Goal: Task Accomplishment & Management: Use online tool/utility

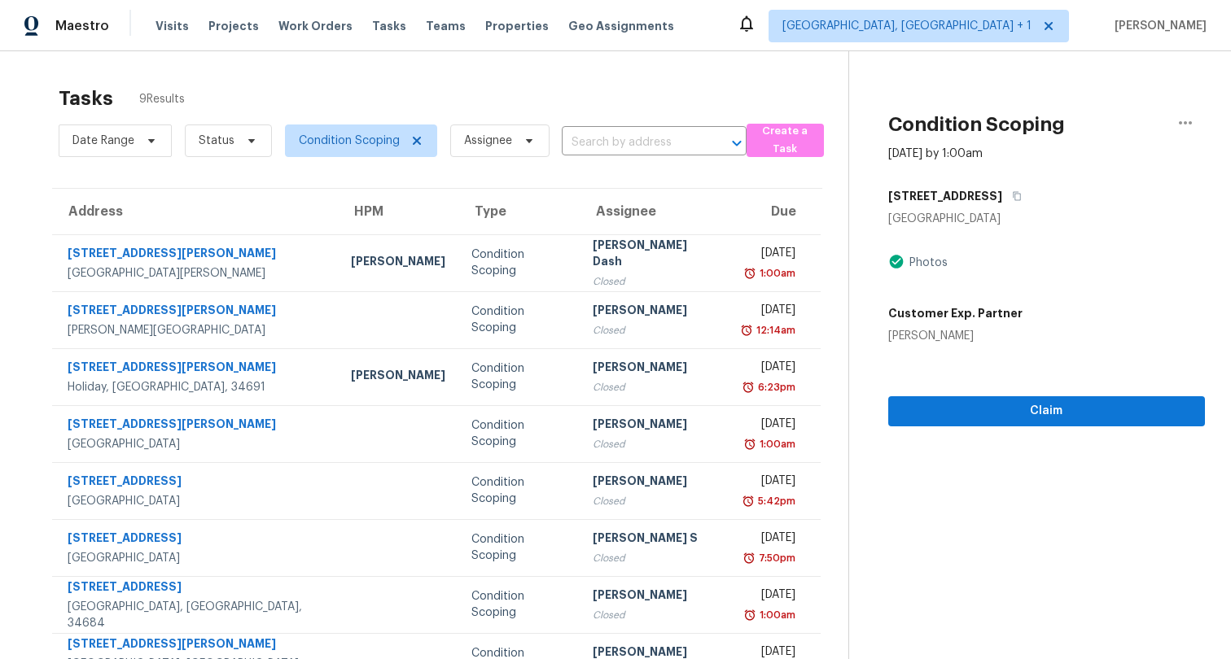
click at [776, 67] on div "Tasks 9 Results Date Range Status Condition Scoping Assignee ​ Create a Task Ad…" at bounding box center [615, 406] width 1231 height 710
click at [791, 74] on div "Tasks 9 Results Date Range Status Condition Scoping Assignee ​ Create a Task Ad…" at bounding box center [615, 406] width 1231 height 710
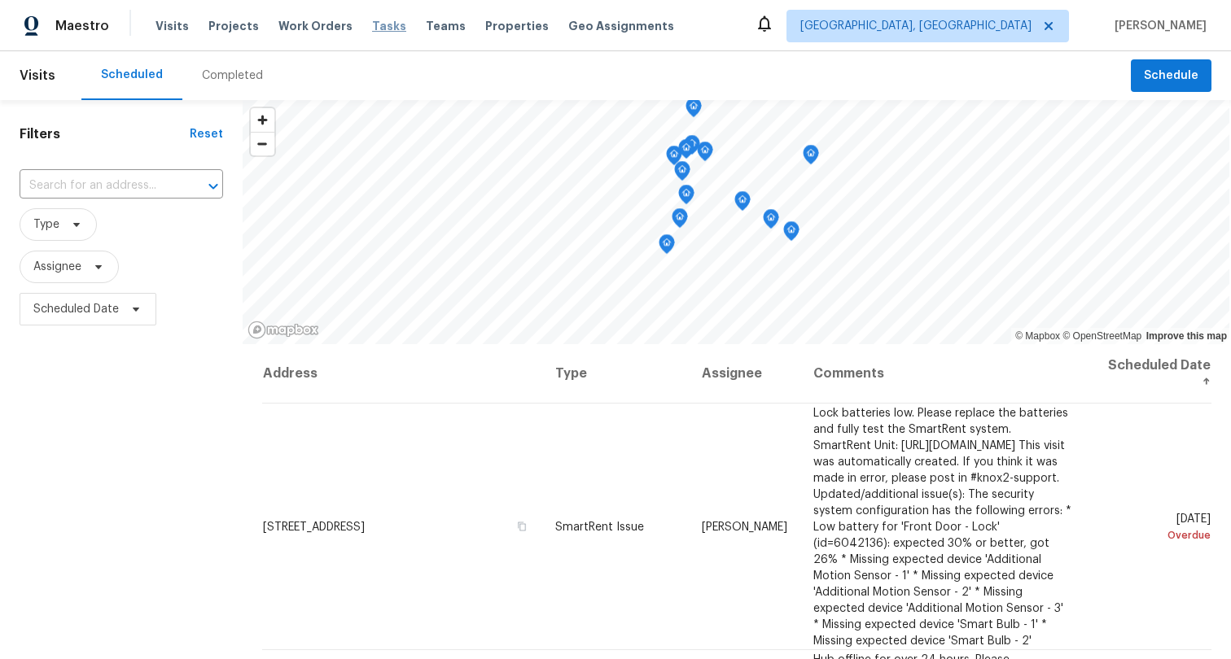
click at [385, 25] on span "Tasks" at bounding box center [389, 25] width 34 height 11
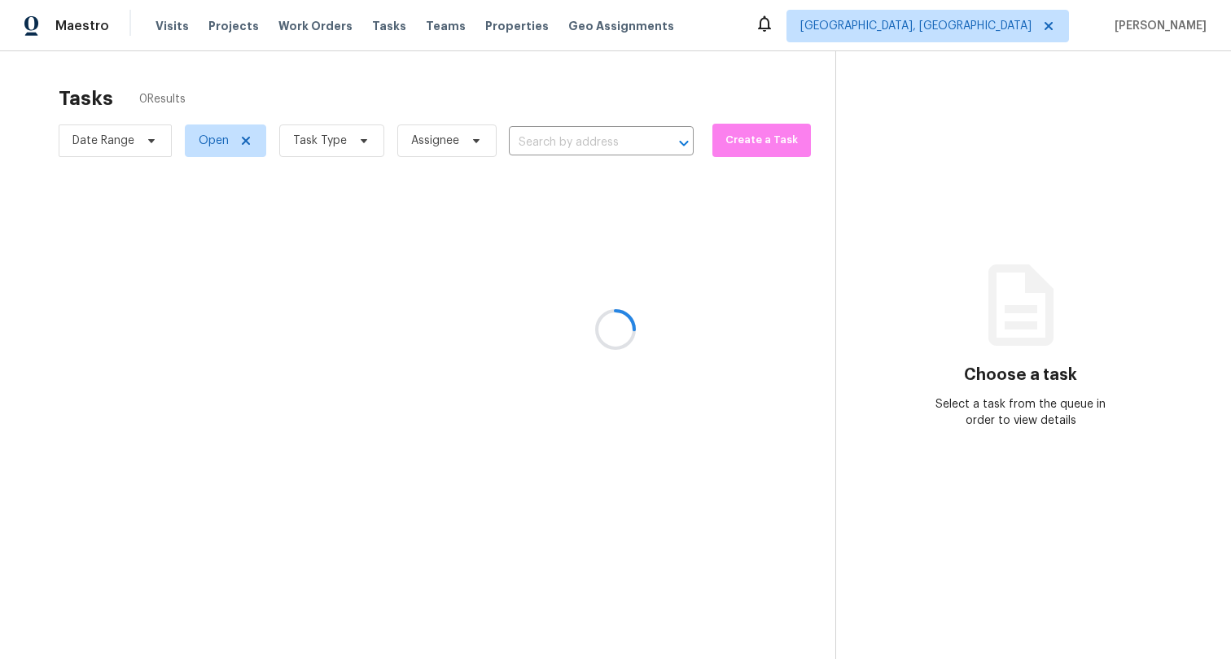
click at [999, 27] on div at bounding box center [615, 329] width 1231 height 659
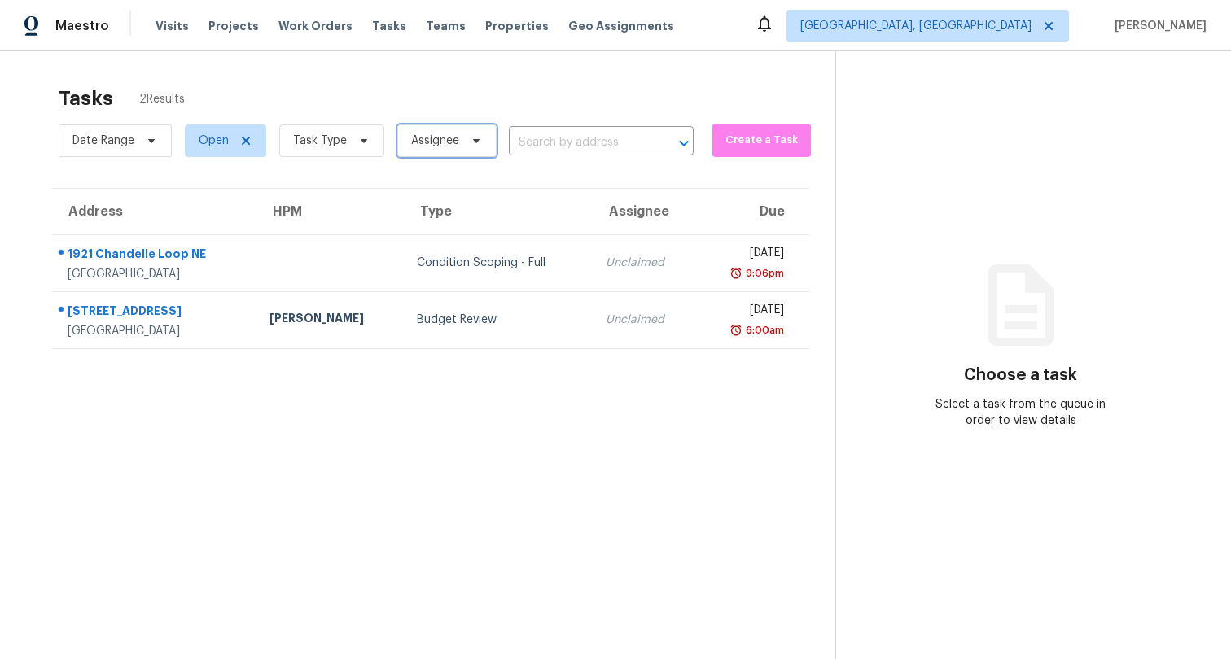
click at [429, 143] on span "Assignee" at bounding box center [435, 141] width 48 height 16
click at [391, 90] on div "Tasks 2 Results" at bounding box center [447, 98] width 777 height 42
click at [331, 143] on span "Task Type" at bounding box center [320, 141] width 54 height 16
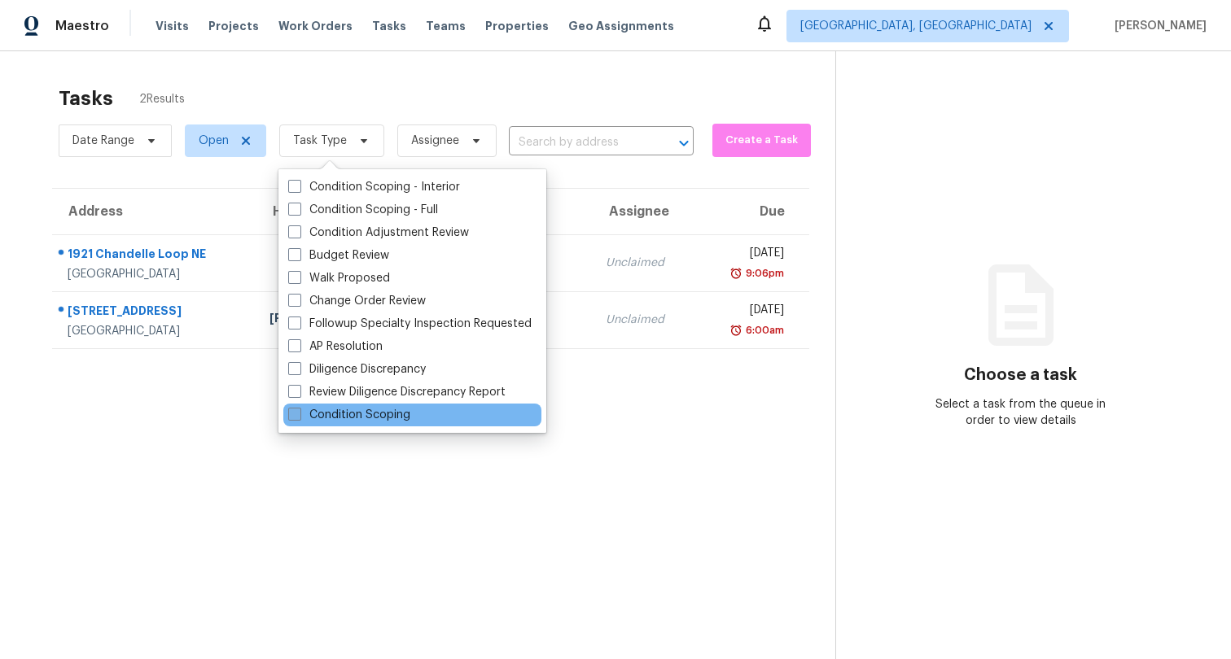
click at [369, 408] on label "Condition Scoping" at bounding box center [349, 415] width 122 height 16
click at [299, 408] on input "Condition Scoping" at bounding box center [293, 412] width 11 height 11
checkbox input "true"
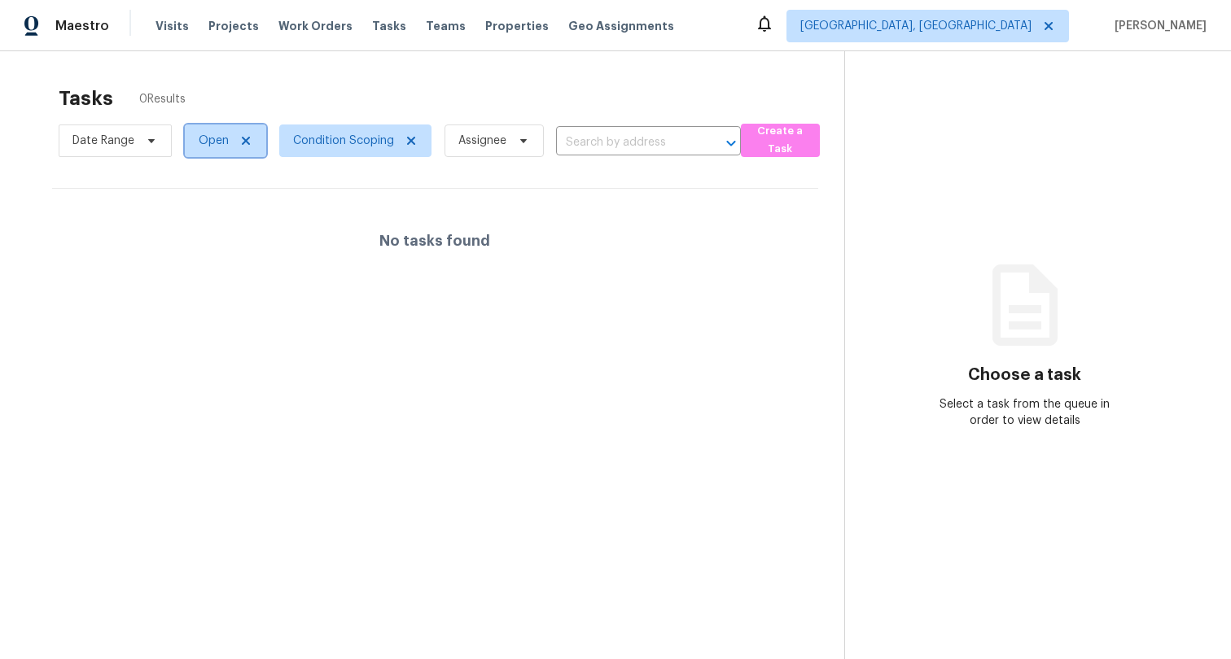
click at [243, 142] on icon at bounding box center [245, 140] width 13 height 13
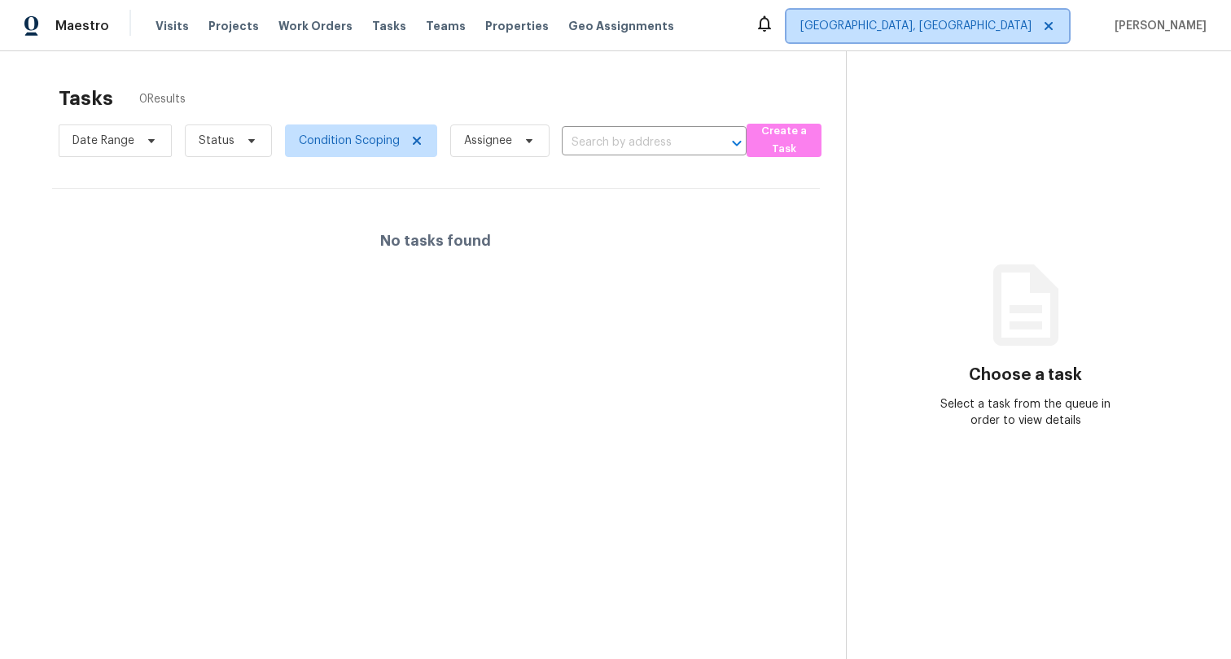
click at [972, 24] on span "Albuquerque, NM" at bounding box center [915, 26] width 231 height 16
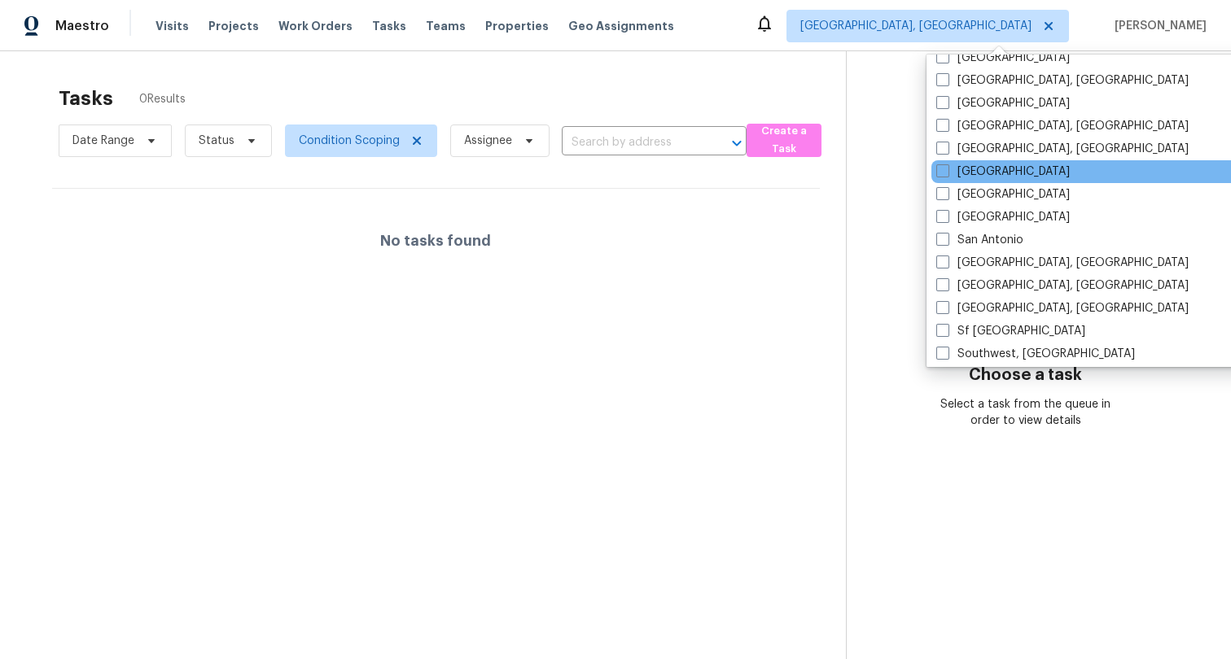
scroll to position [1091, 0]
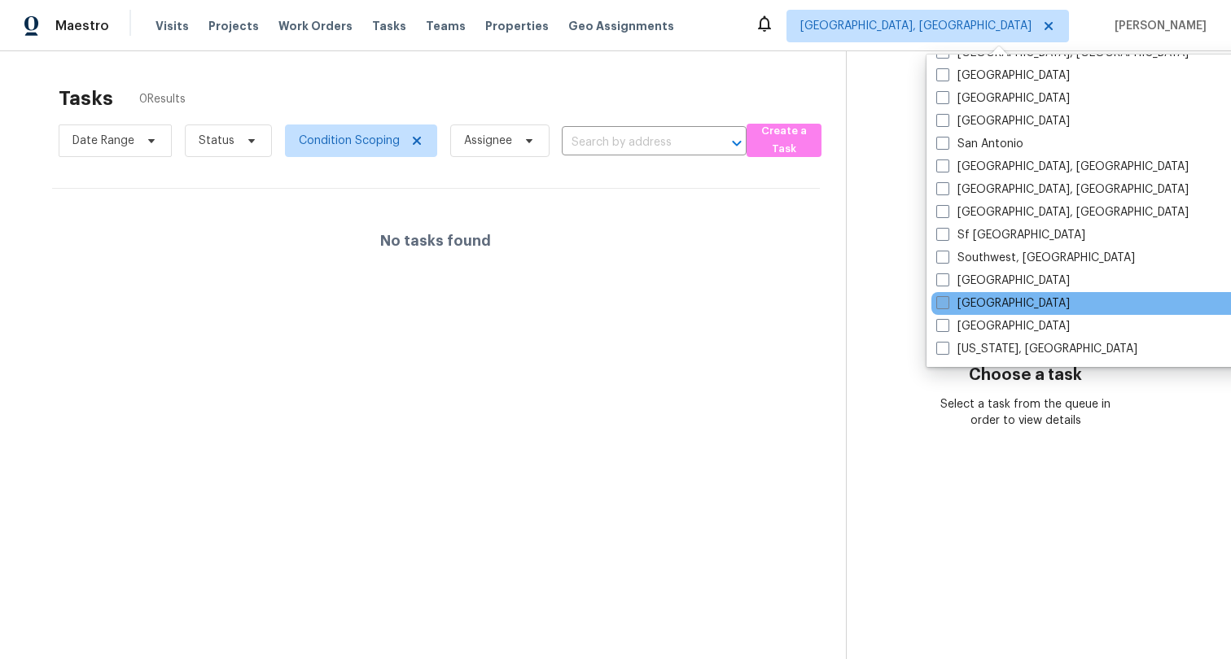
click at [939, 307] on span at bounding box center [942, 302] width 13 height 13
click at [939, 306] on input "Tampa" at bounding box center [941, 301] width 11 height 11
checkbox input "true"
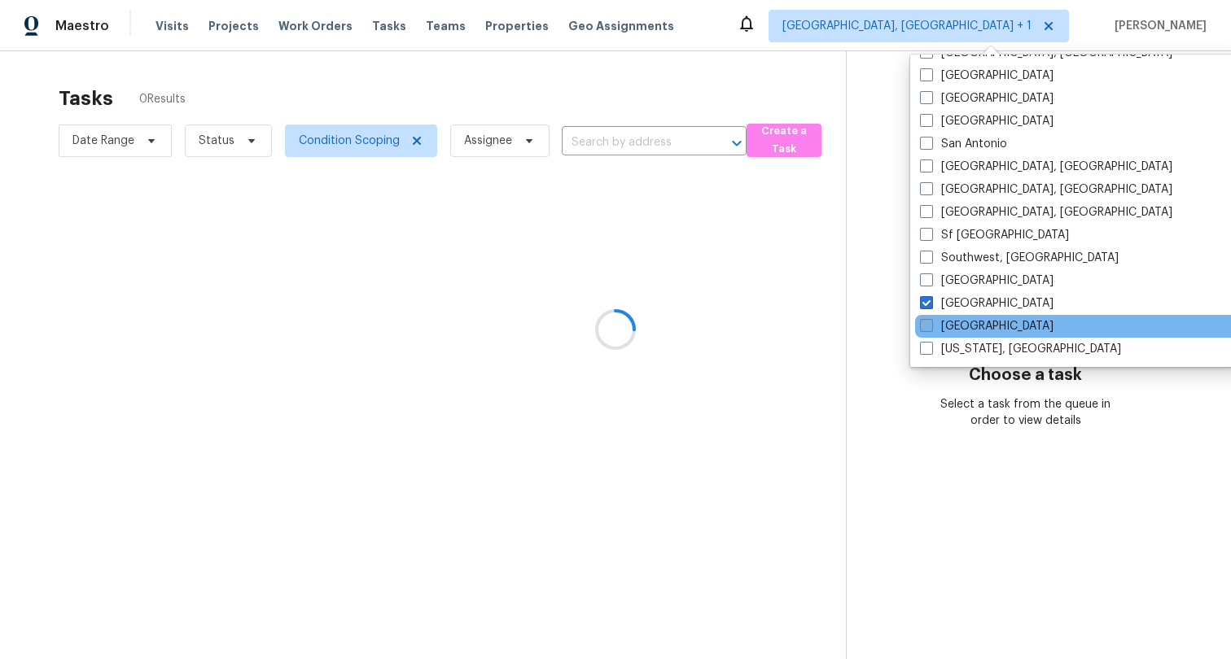
click at [931, 328] on span at bounding box center [926, 325] width 13 height 13
click at [931, 328] on input "Tucson" at bounding box center [925, 323] width 11 height 11
checkbox input "true"
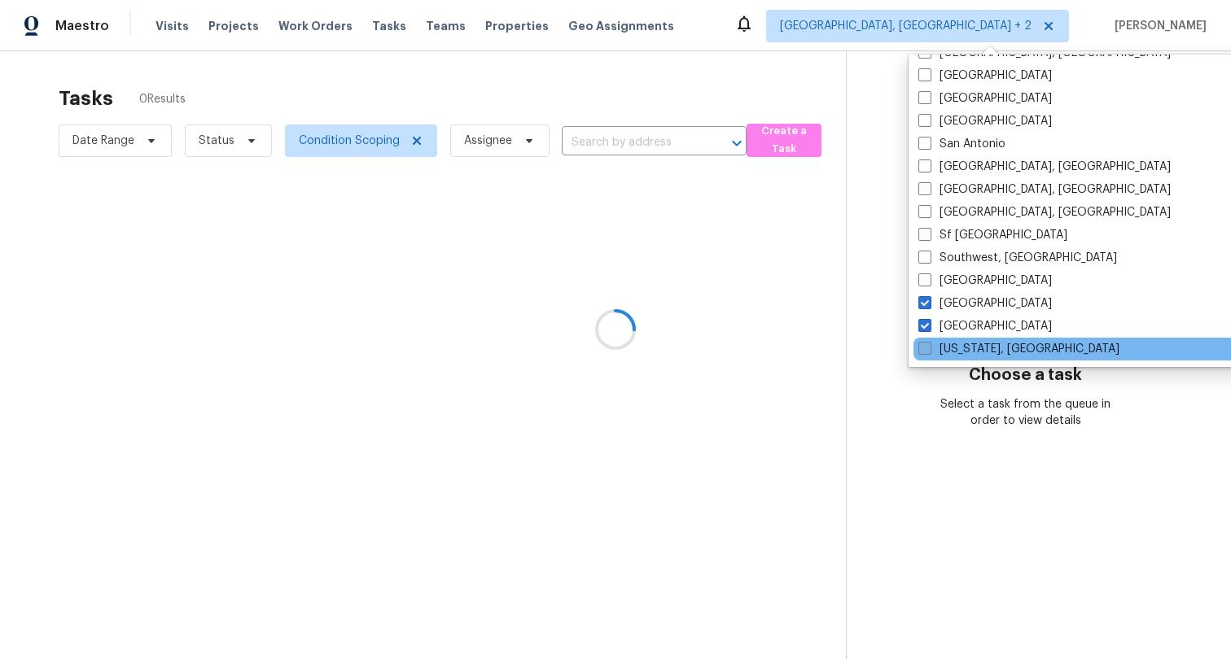
click at [929, 344] on span at bounding box center [924, 348] width 13 height 13
click at [929, 344] on input "Washington, DC" at bounding box center [923, 346] width 11 height 11
checkbox input "true"
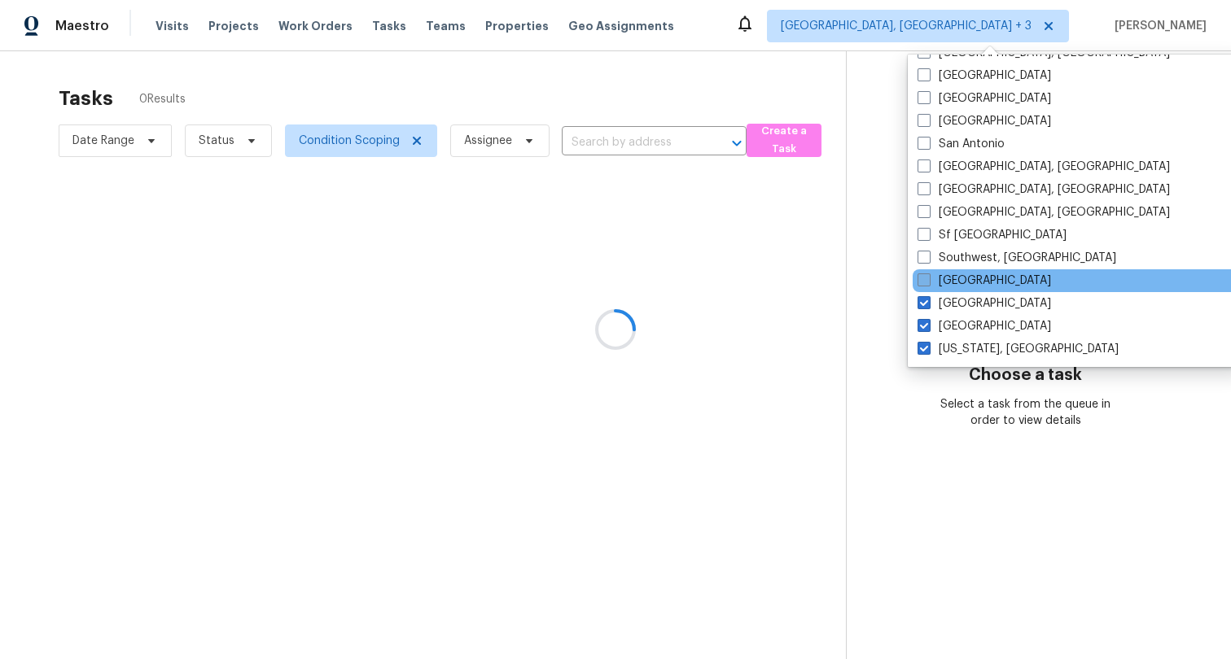
click at [926, 276] on span at bounding box center [923, 280] width 13 height 13
click at [926, 276] on input "St Louis" at bounding box center [922, 278] width 11 height 11
checkbox input "true"
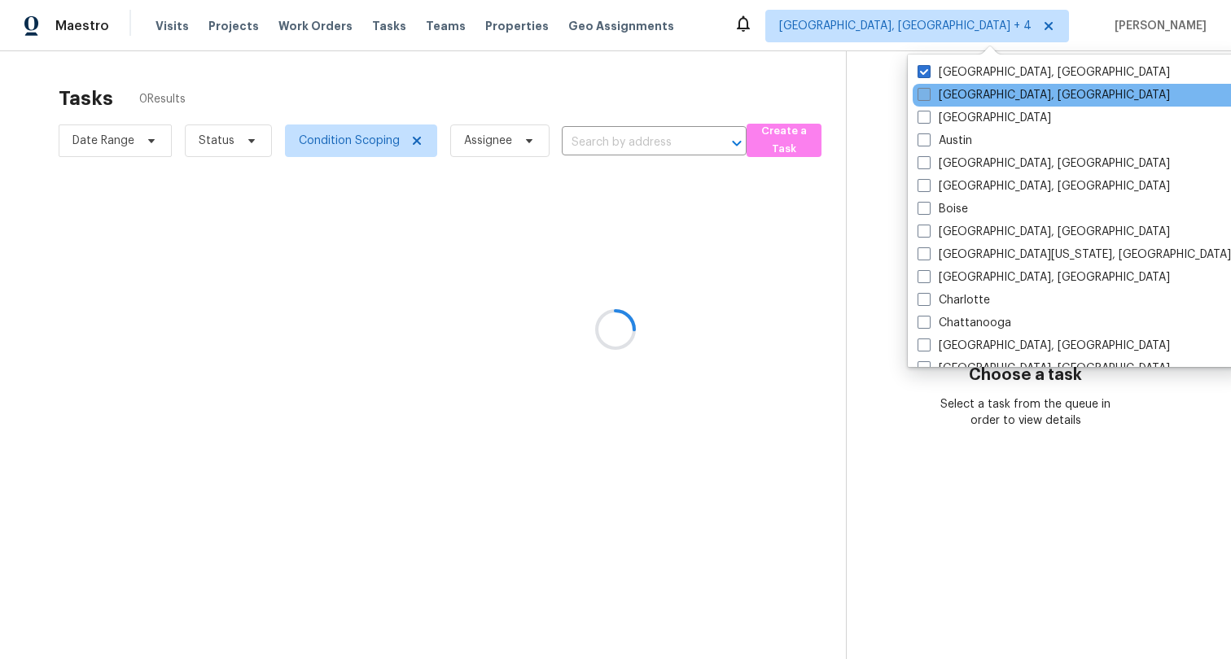
click at [925, 94] on span at bounding box center [923, 94] width 13 height 13
click at [925, 94] on input "Asheville, NC" at bounding box center [922, 92] width 11 height 11
checkbox input "true"
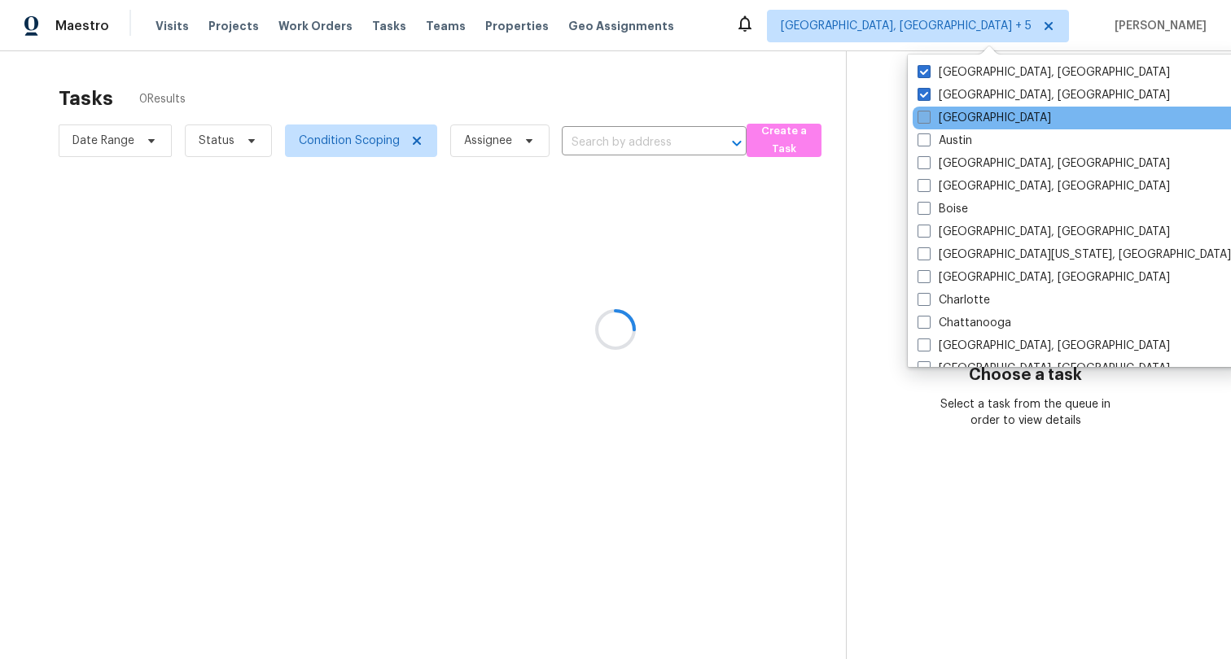
click at [925, 120] on span at bounding box center [923, 117] width 13 height 13
click at [925, 120] on input "Atlanta" at bounding box center [922, 115] width 11 height 11
checkbox input "true"
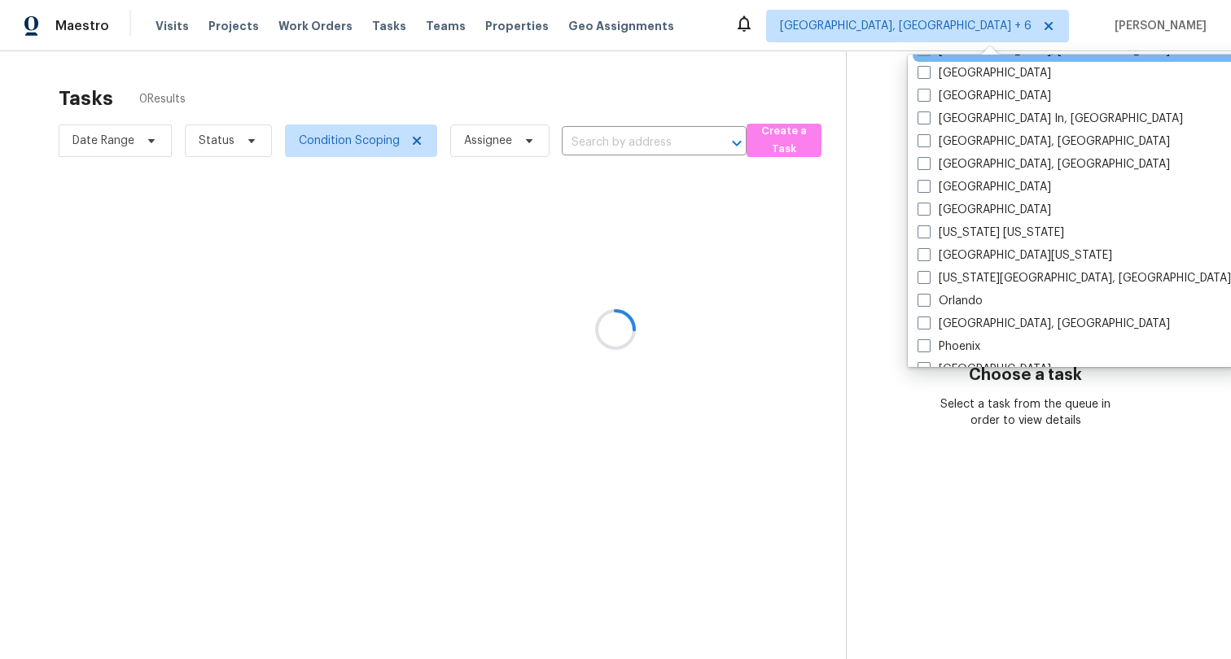
scroll to position [694, 0]
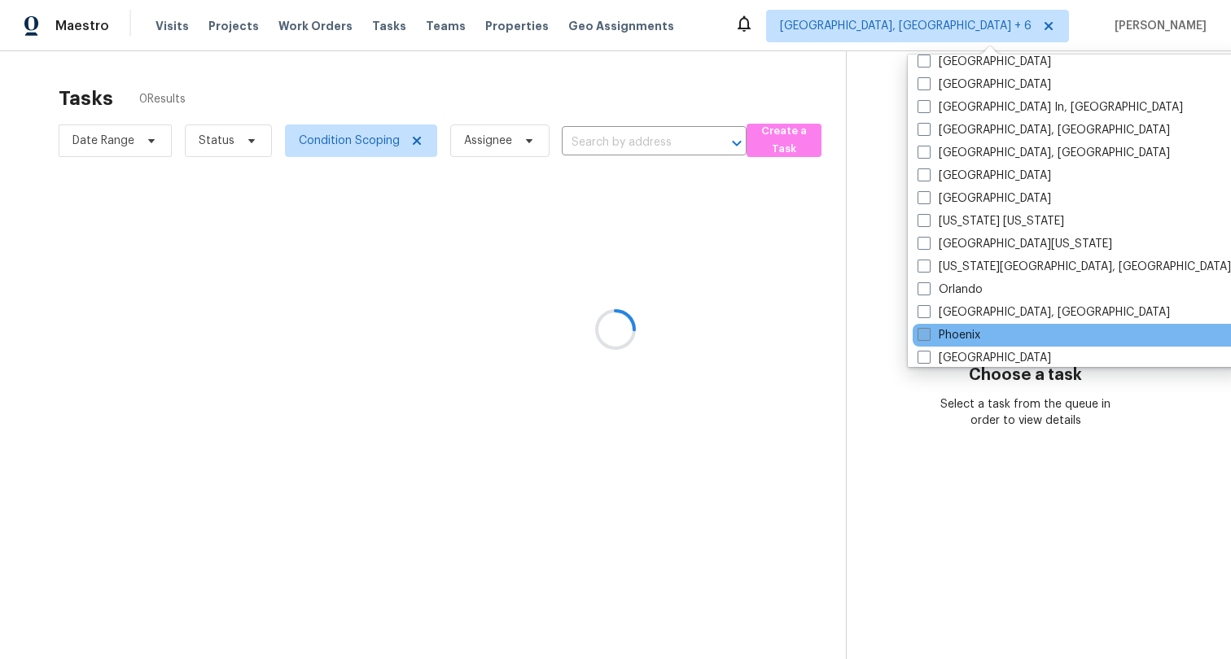
click at [923, 331] on span at bounding box center [923, 334] width 13 height 13
click at [923, 331] on input "Phoenix" at bounding box center [922, 332] width 11 height 11
checkbox input "true"
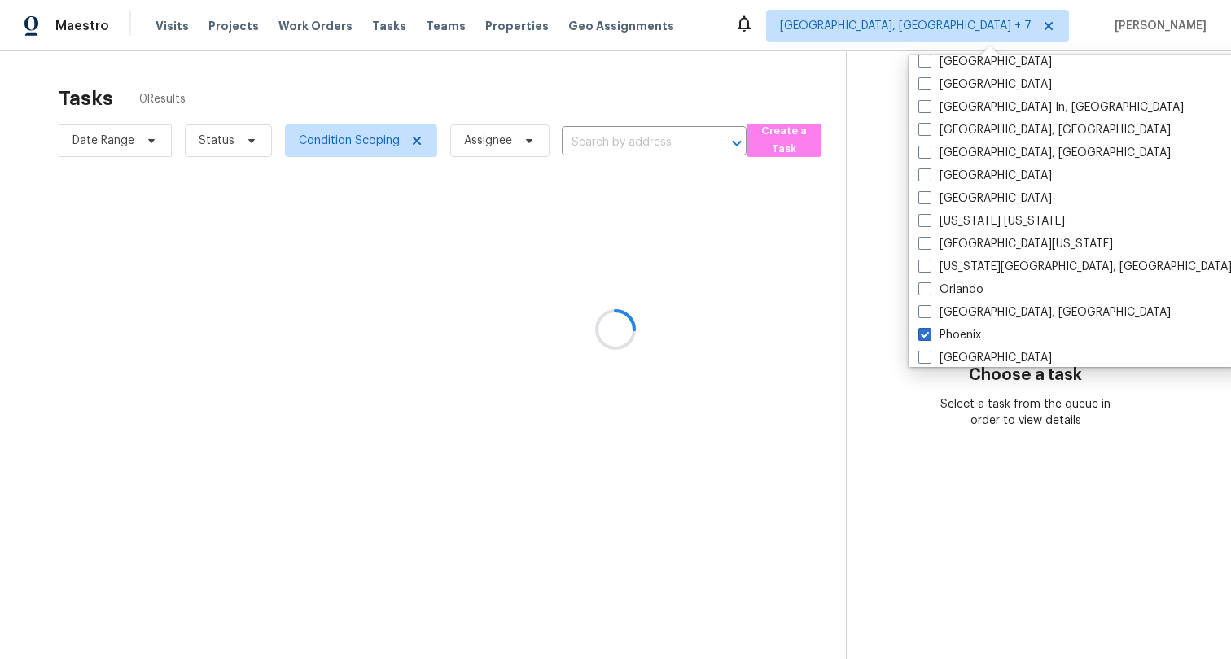
click at [860, 98] on div at bounding box center [615, 329] width 1231 height 659
